Goal: Find specific page/section: Find specific page/section

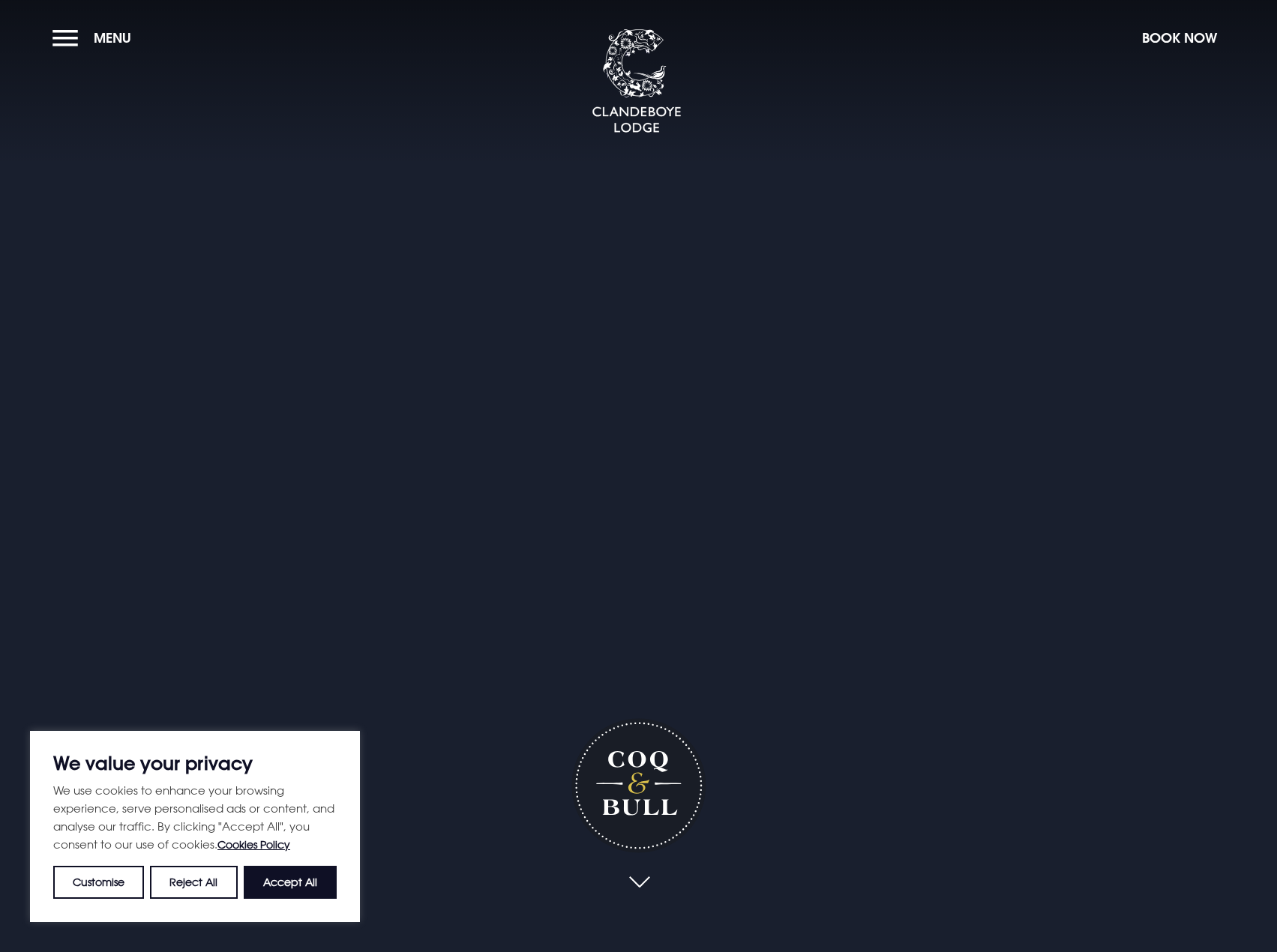
click at [268, 887] on button "Accept All" at bounding box center [290, 882] width 93 height 33
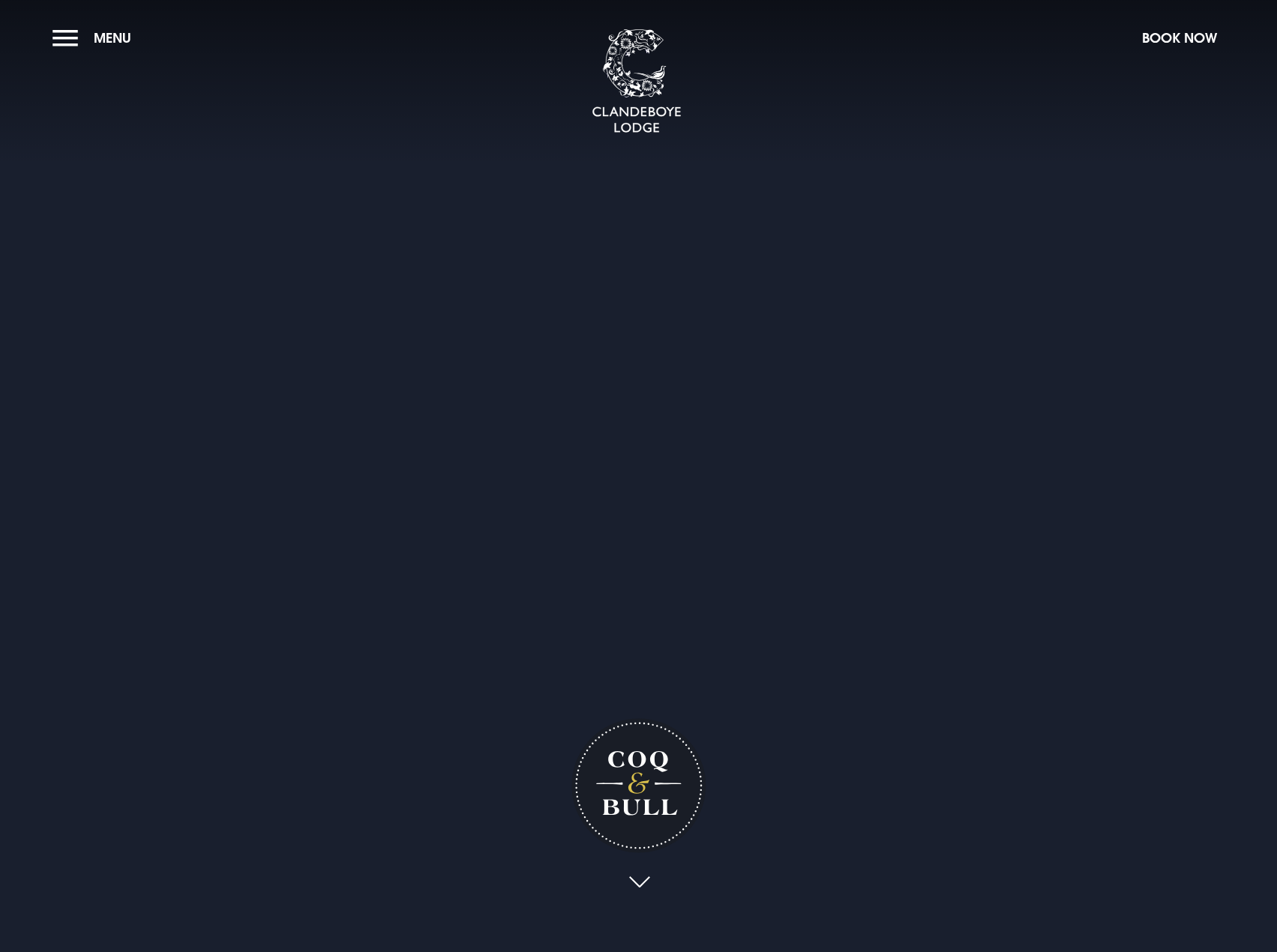
checkbox input "true"
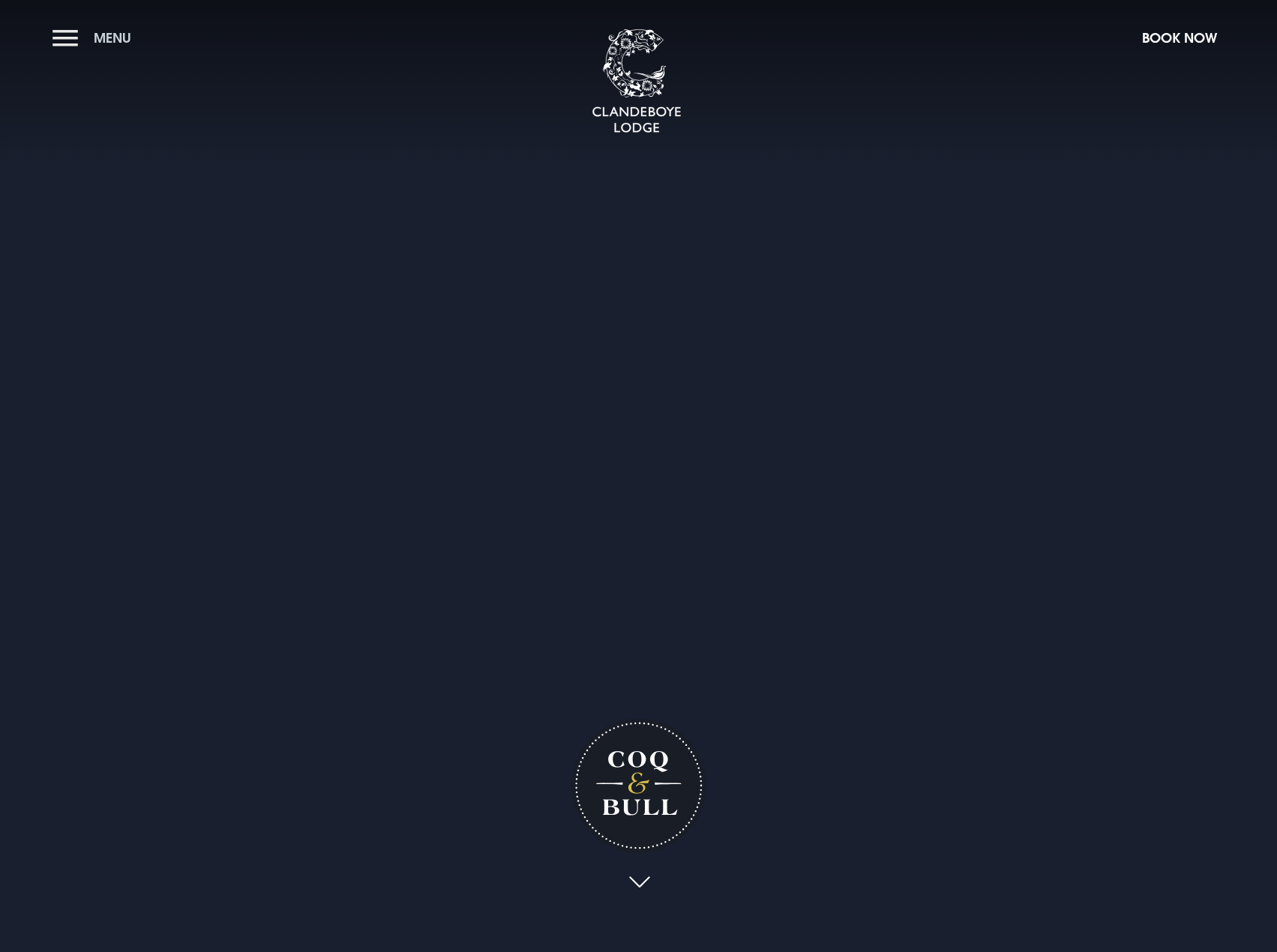
click at [65, 39] on button "Menu" at bounding box center [95, 38] width 86 height 32
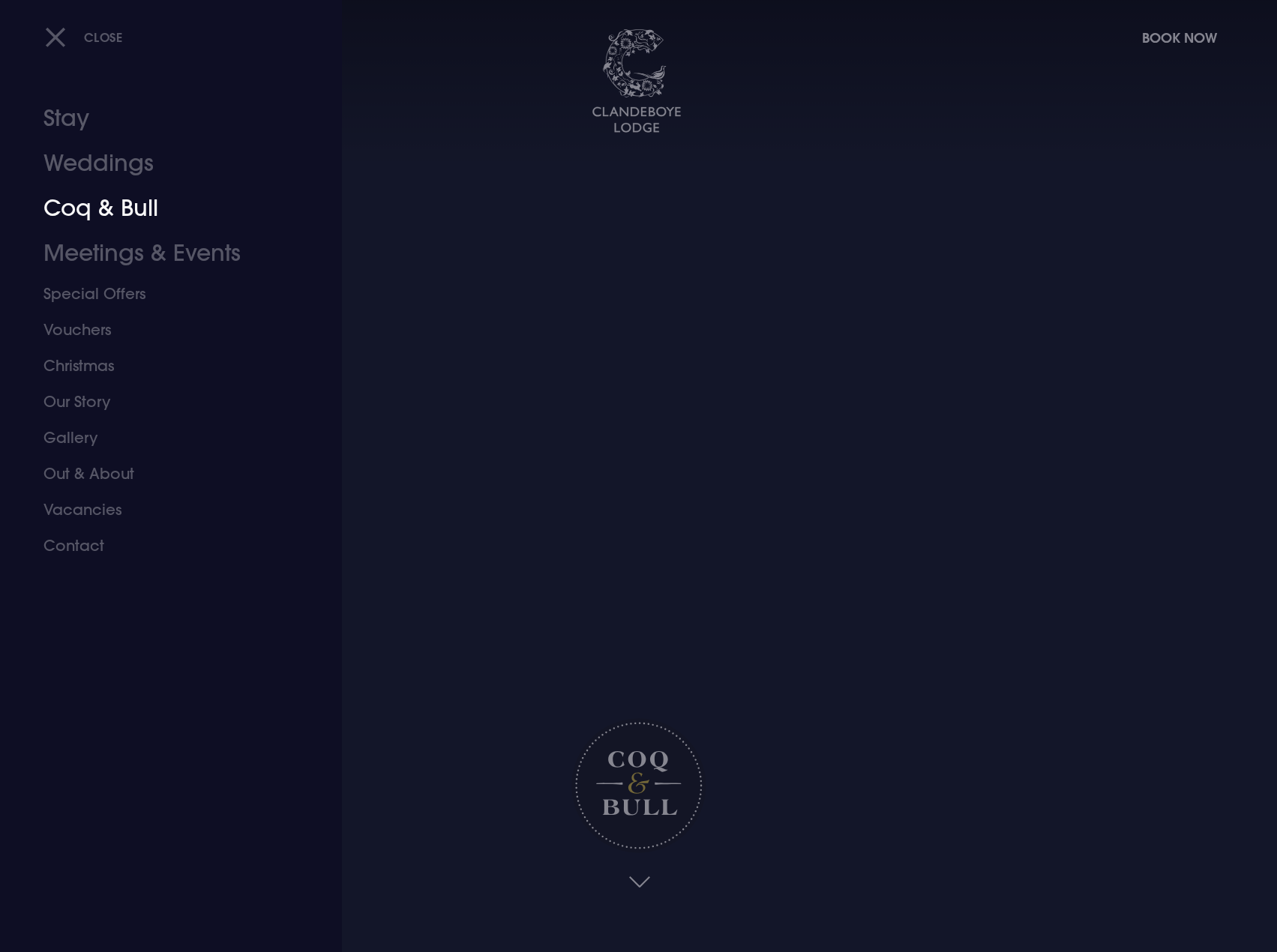
click at [92, 207] on link "Coq & Bull" at bounding box center [162, 208] width 237 height 45
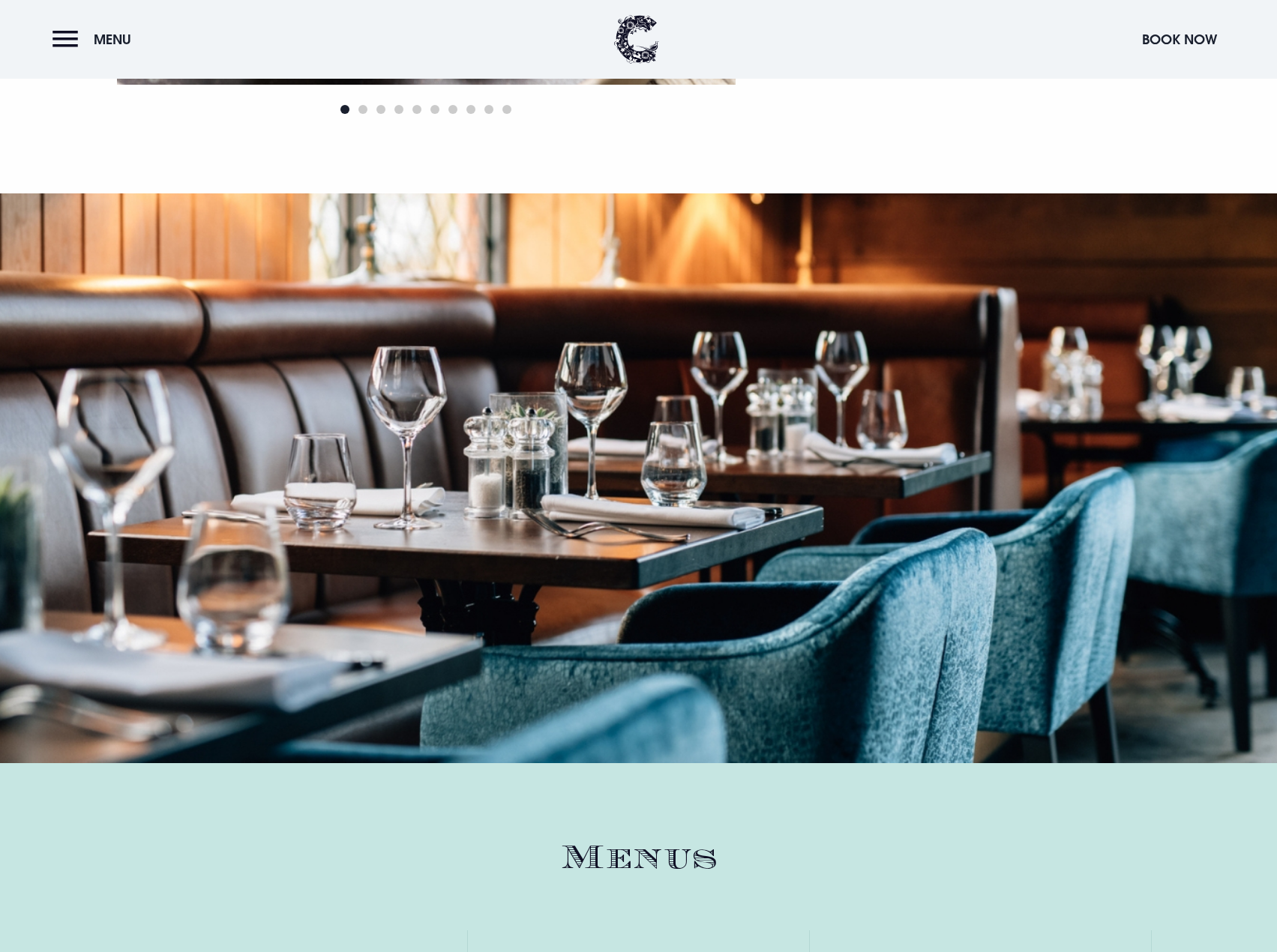
scroll to position [1875, 0]
